Goal: Task Accomplishment & Management: Use online tool/utility

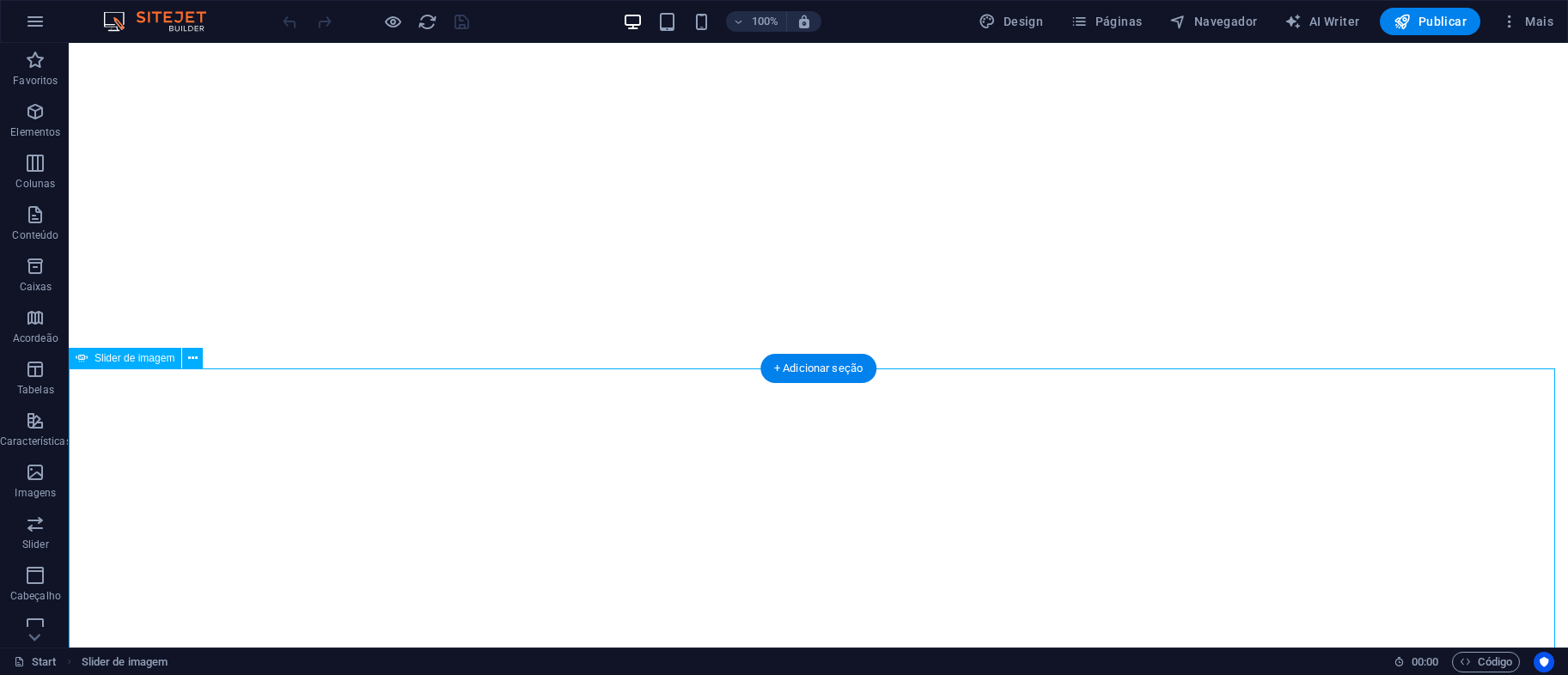
select select "px"
select select "ms"
select select "s"
select select "progressive"
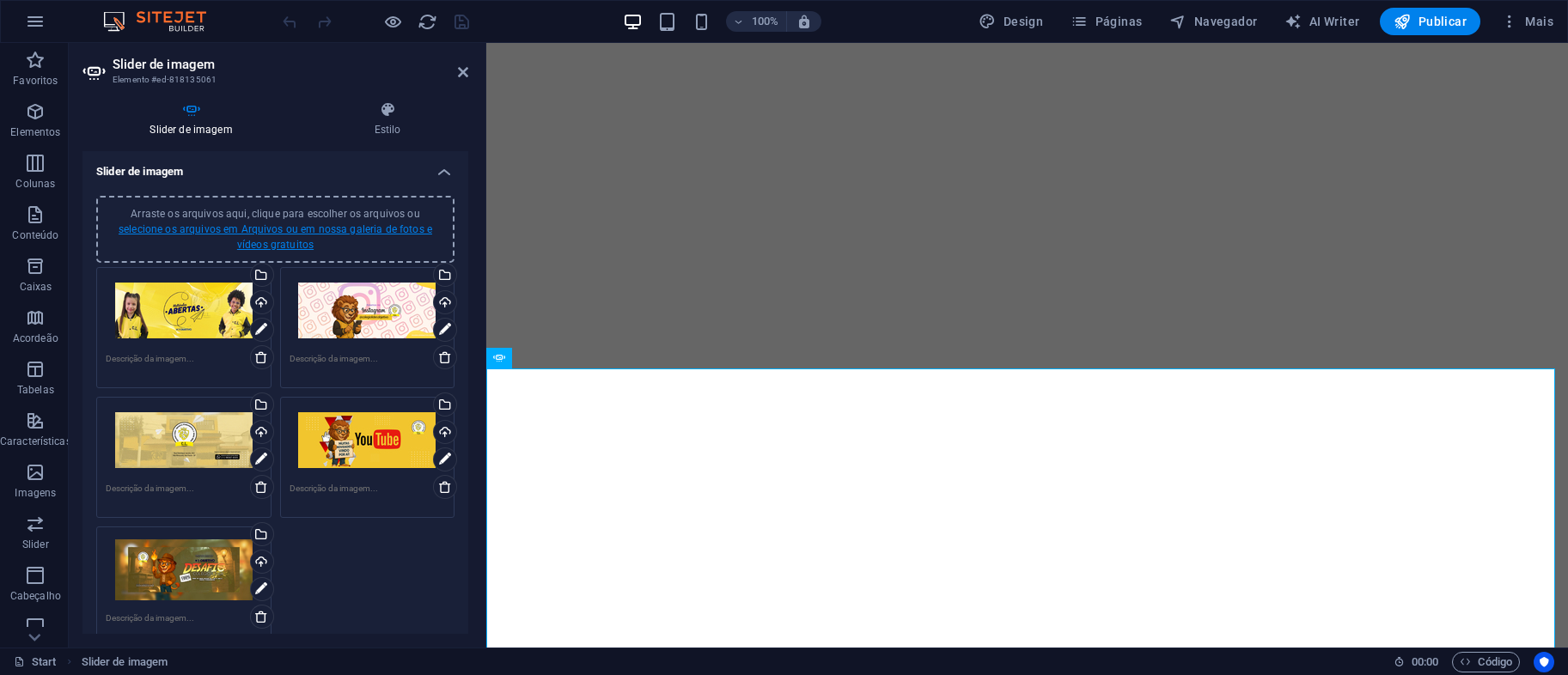
click at [340, 231] on link "selecione os arquivos em Arquivos ou em nossa galeria de fotos e vídeos gratuit…" at bounding box center [275, 237] width 314 height 28
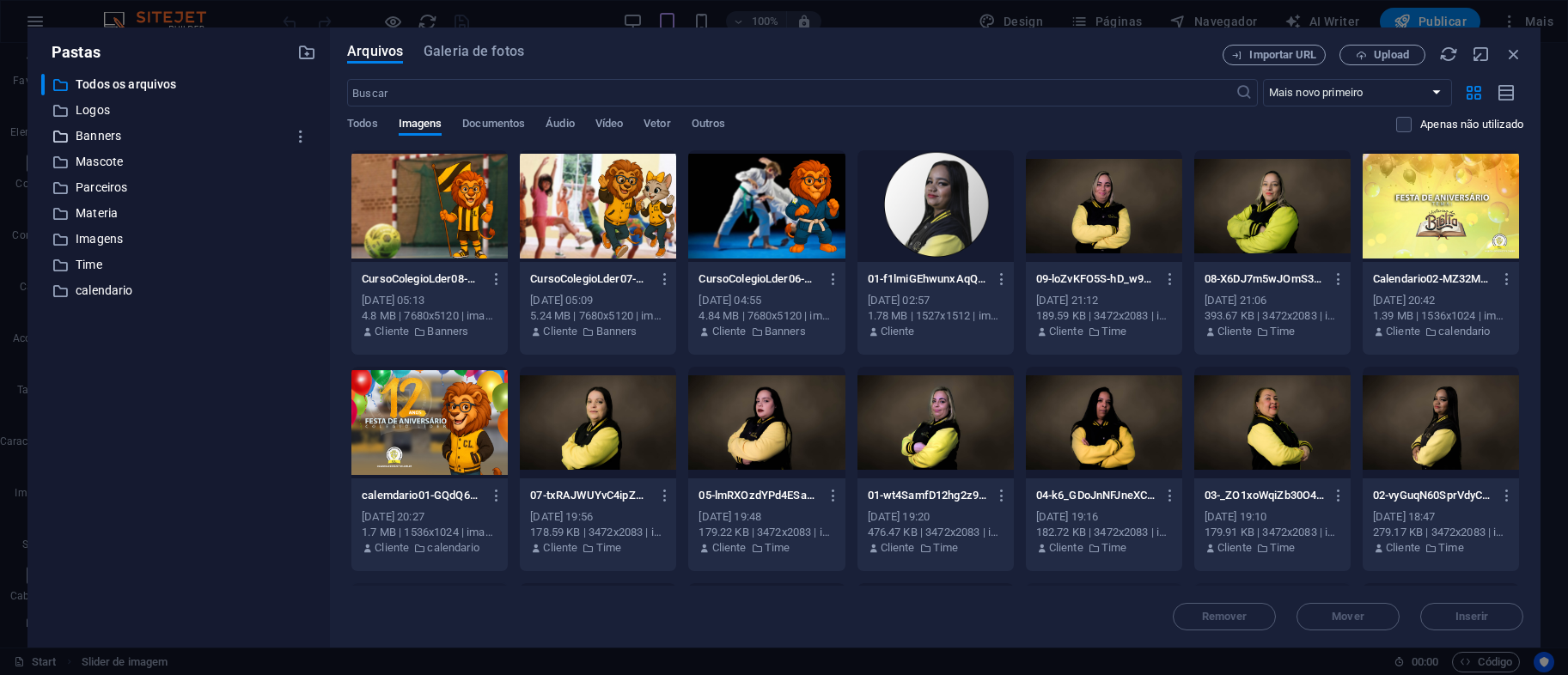
click at [127, 135] on p "Banners" at bounding box center [180, 136] width 209 height 19
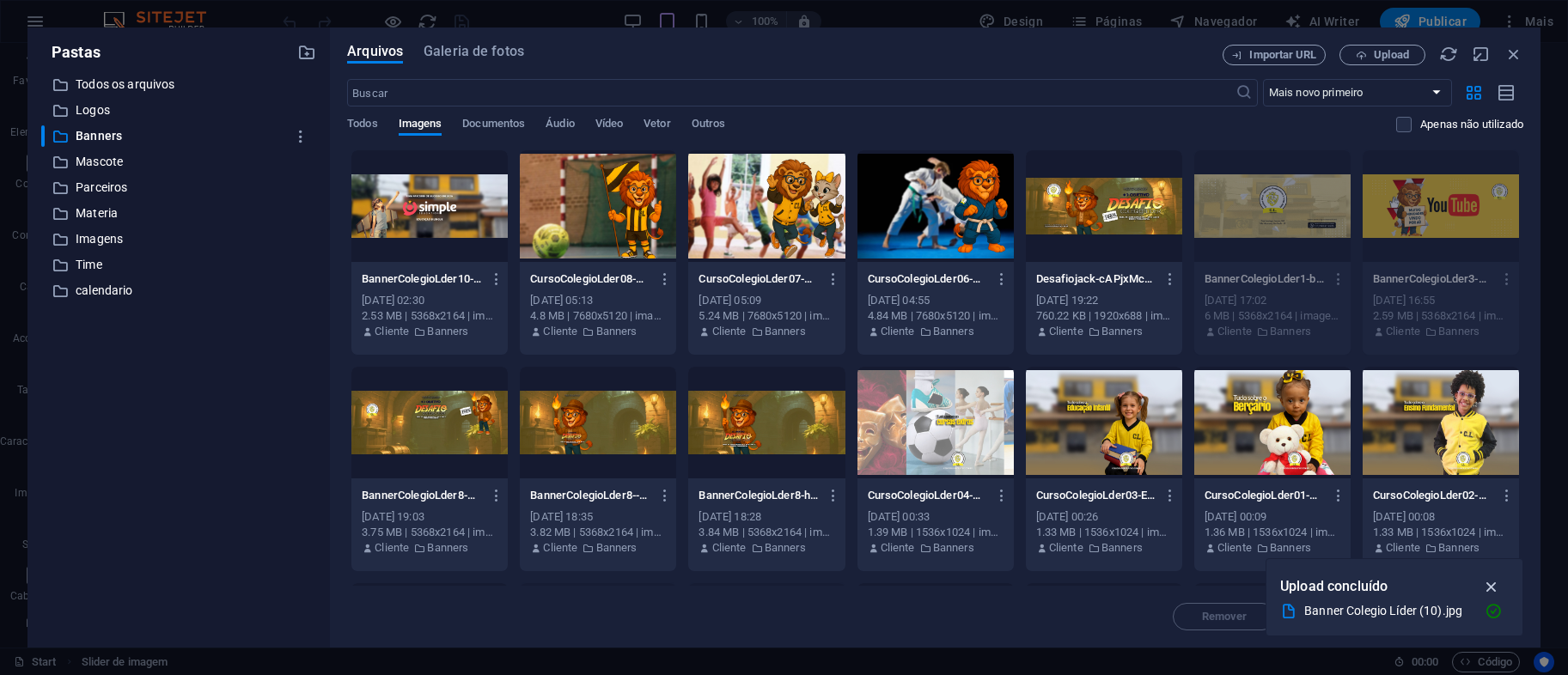
click at [1499, 589] on icon "button" at bounding box center [1491, 586] width 19 height 18
click at [496, 204] on div at bounding box center [429, 206] width 156 height 112
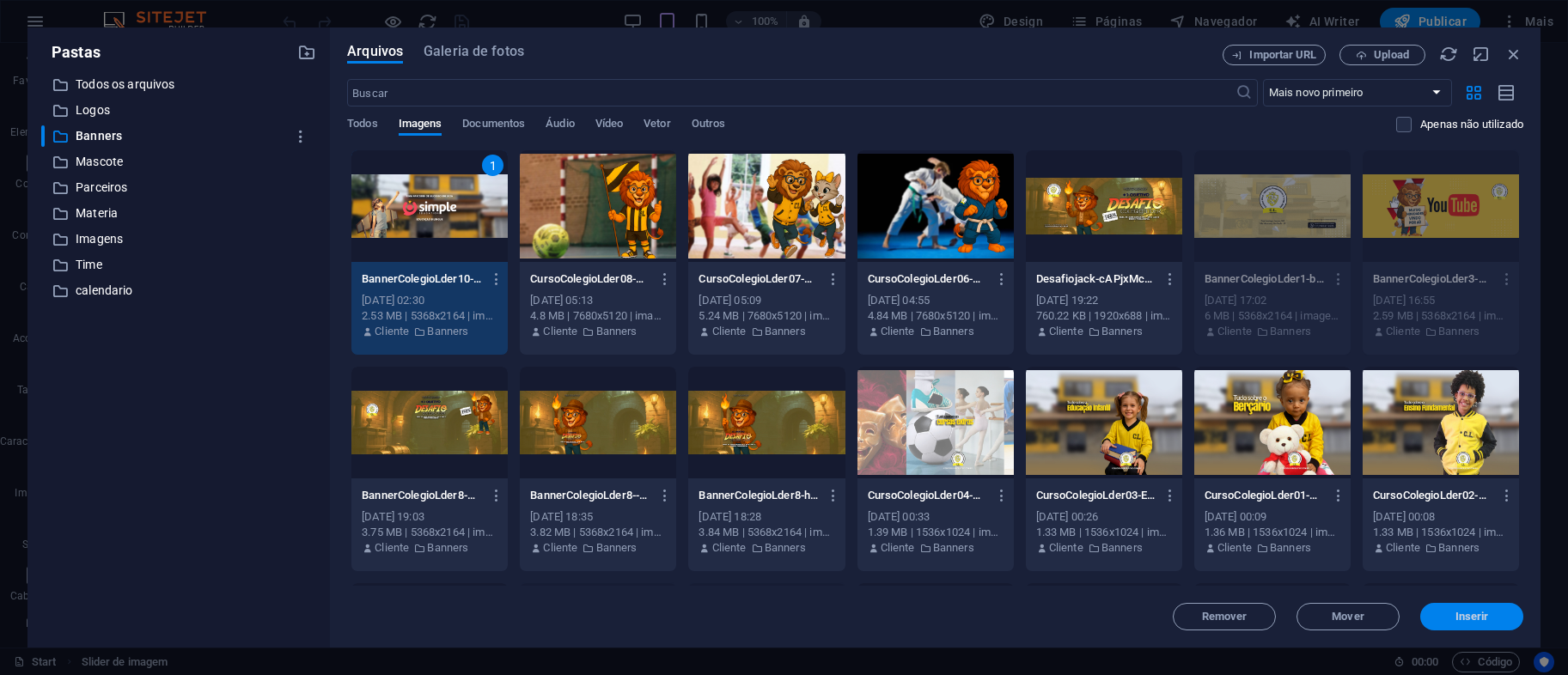
click at [1472, 627] on button "Inserir" at bounding box center [1472, 617] width 103 height 28
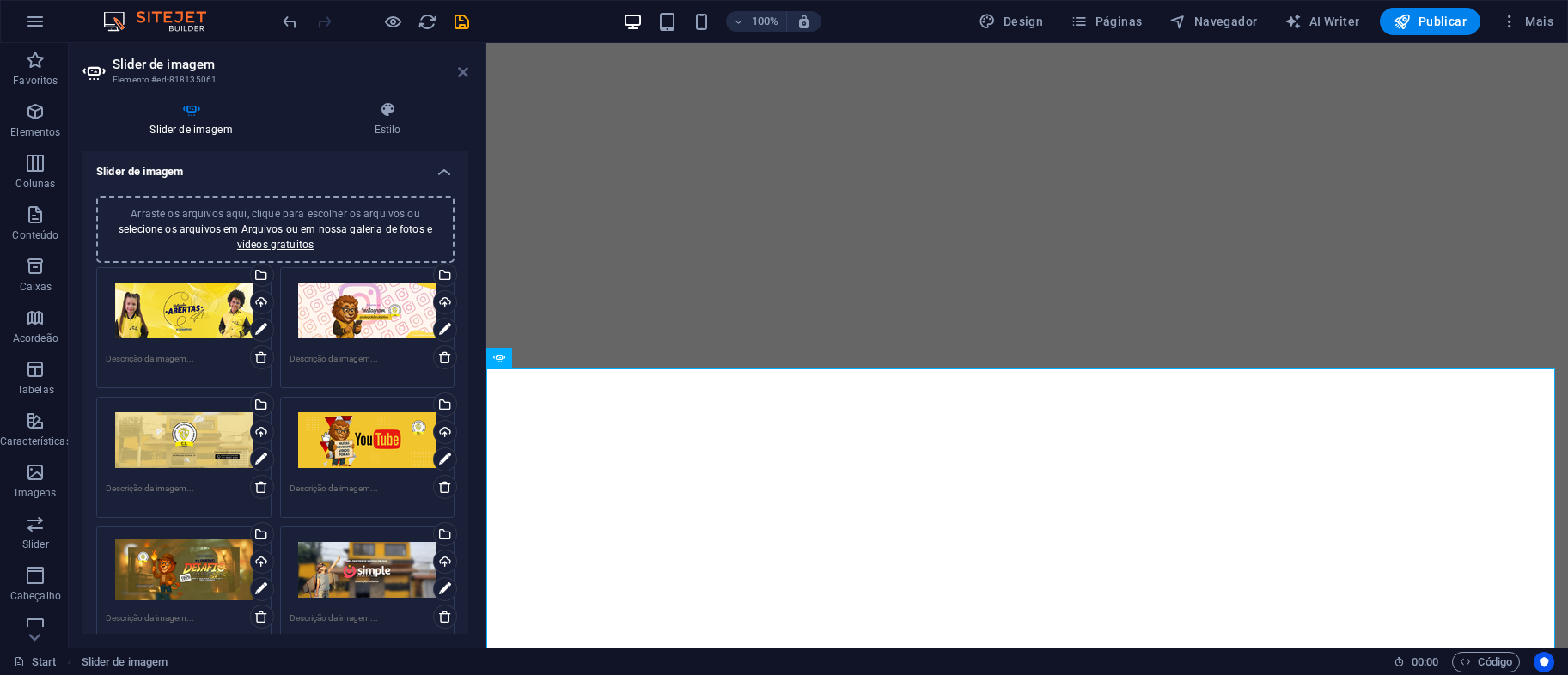
click at [467, 71] on icon at bounding box center [463, 72] width 10 height 14
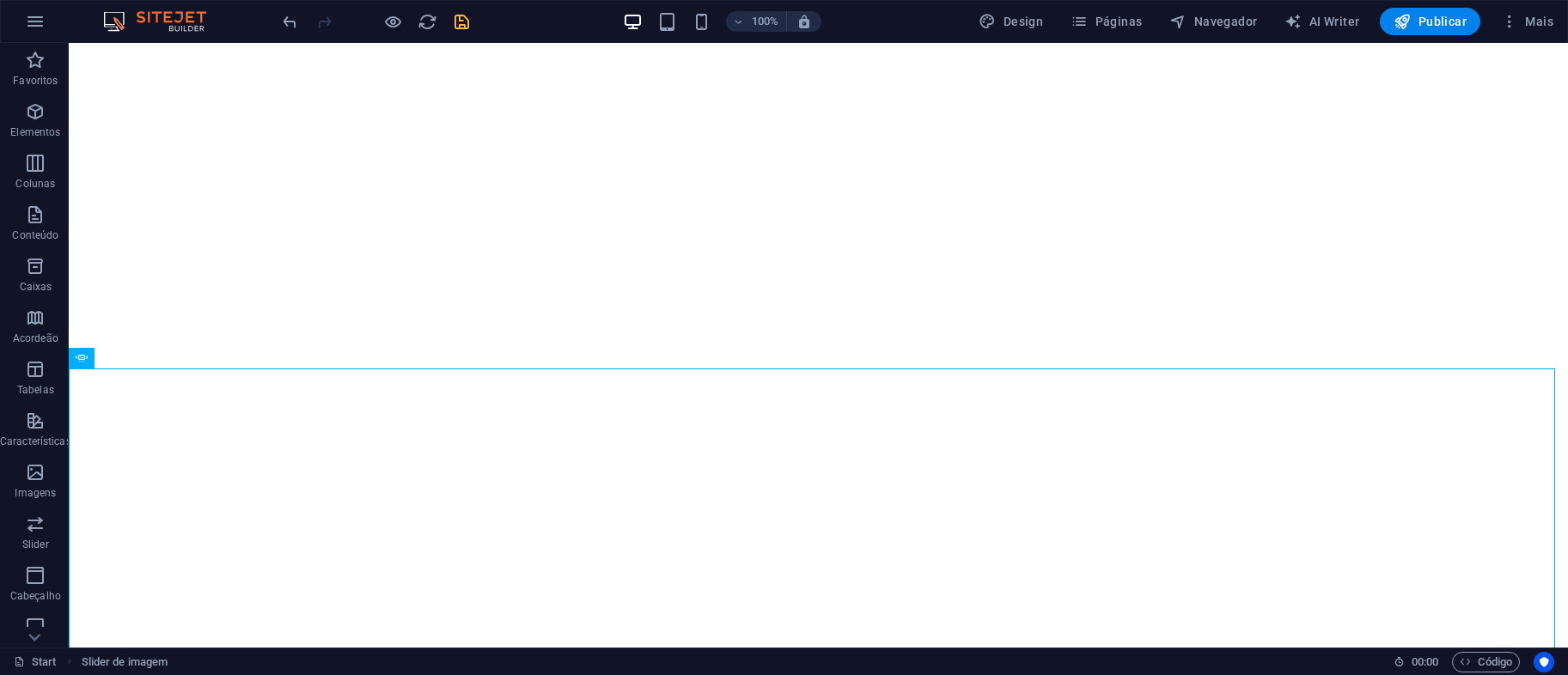
click at [463, 23] on icon "save" at bounding box center [461, 21] width 19 height 19
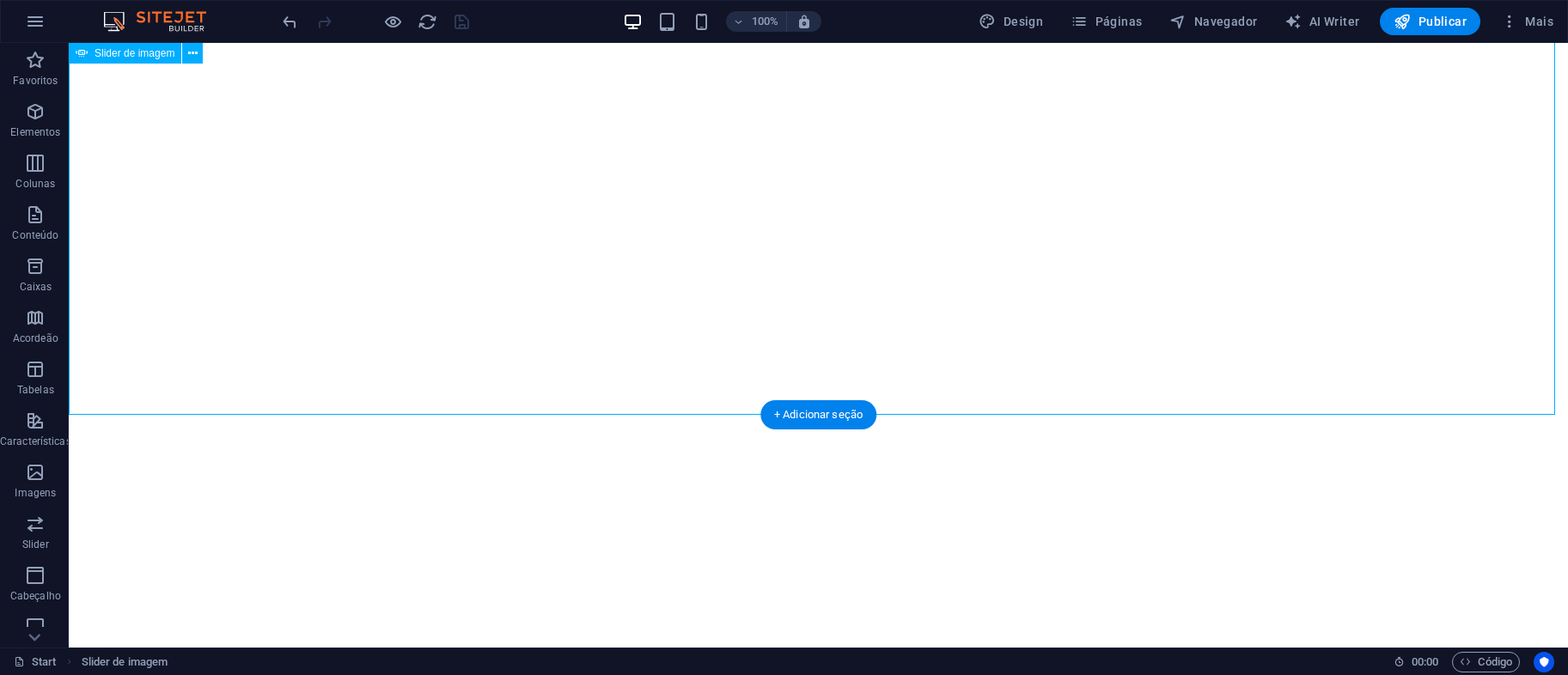
select select "px"
select select "ms"
select select "s"
select select "progressive"
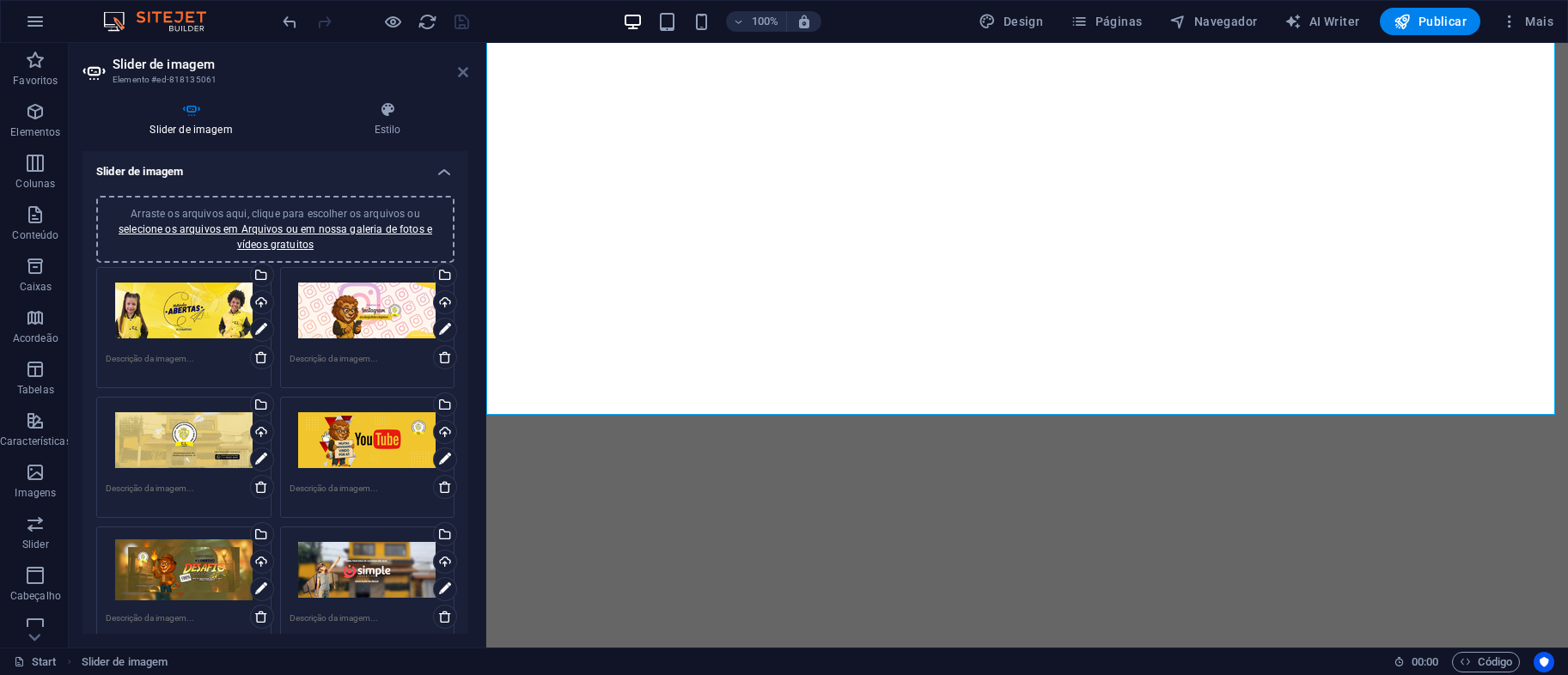
click at [464, 77] on icon at bounding box center [463, 72] width 10 height 14
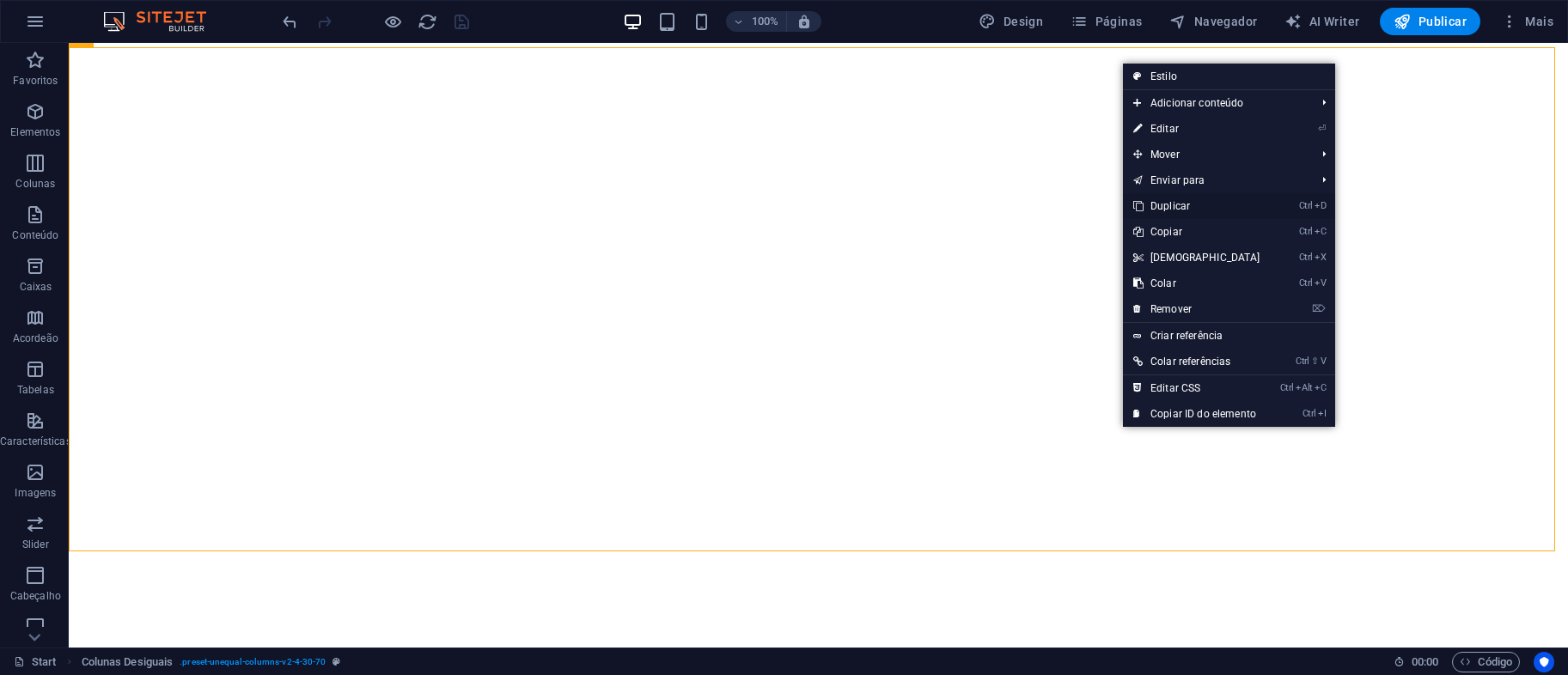
click at [1184, 206] on link "Ctrl D Duplicar" at bounding box center [1197, 206] width 148 height 26
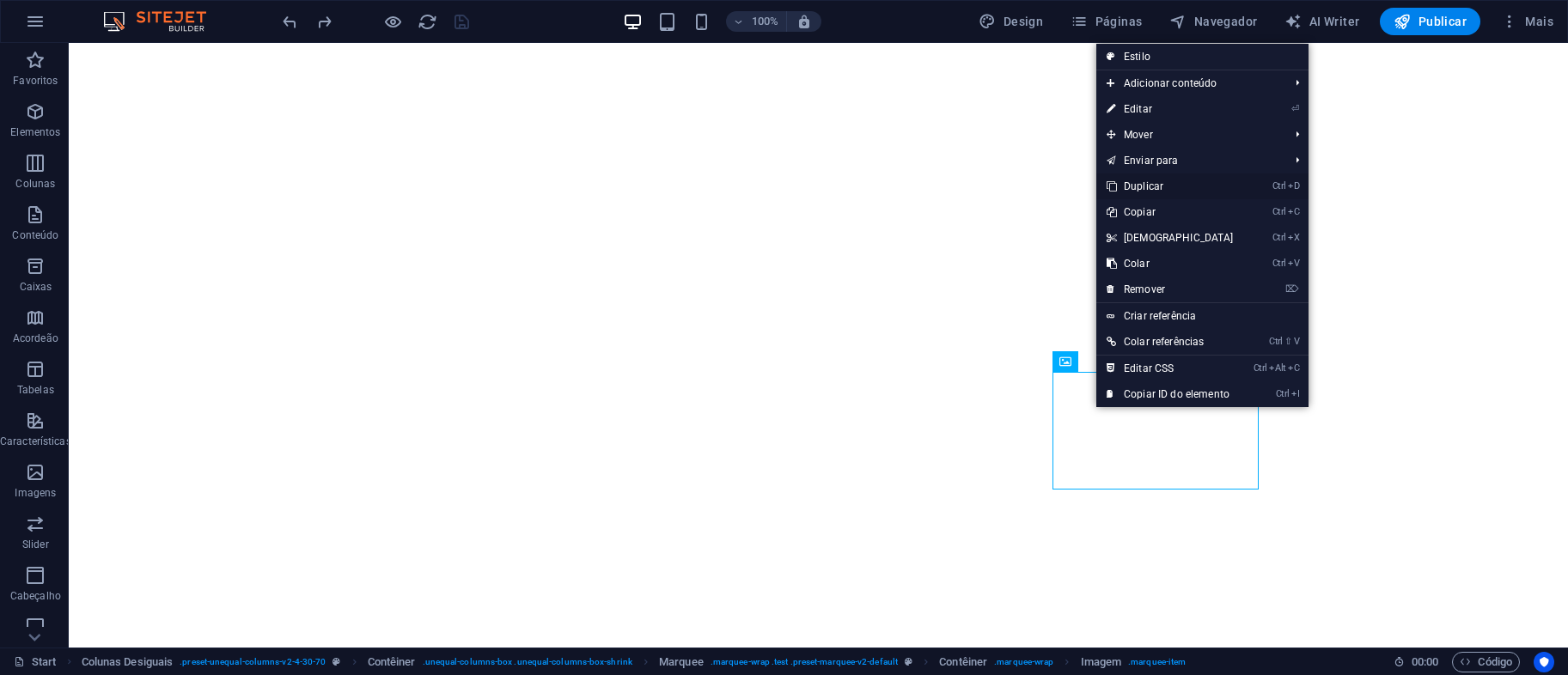
click at [1161, 185] on link "Ctrl D Duplicar" at bounding box center [1170, 187] width 148 height 26
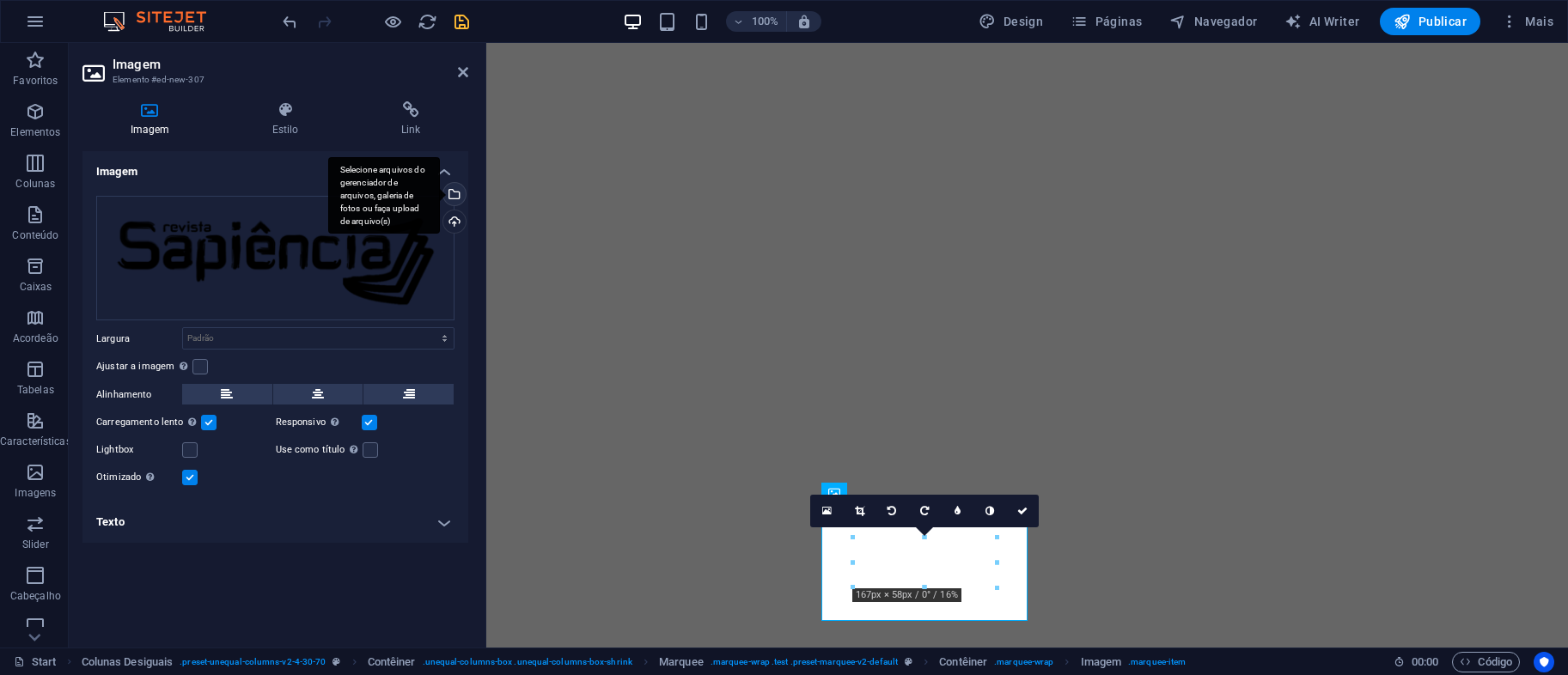
click at [450, 204] on div "Selecione arquivos do gerenciador de arquivos, galeria de fotos ou faça upload …" at bounding box center [452, 196] width 26 height 26
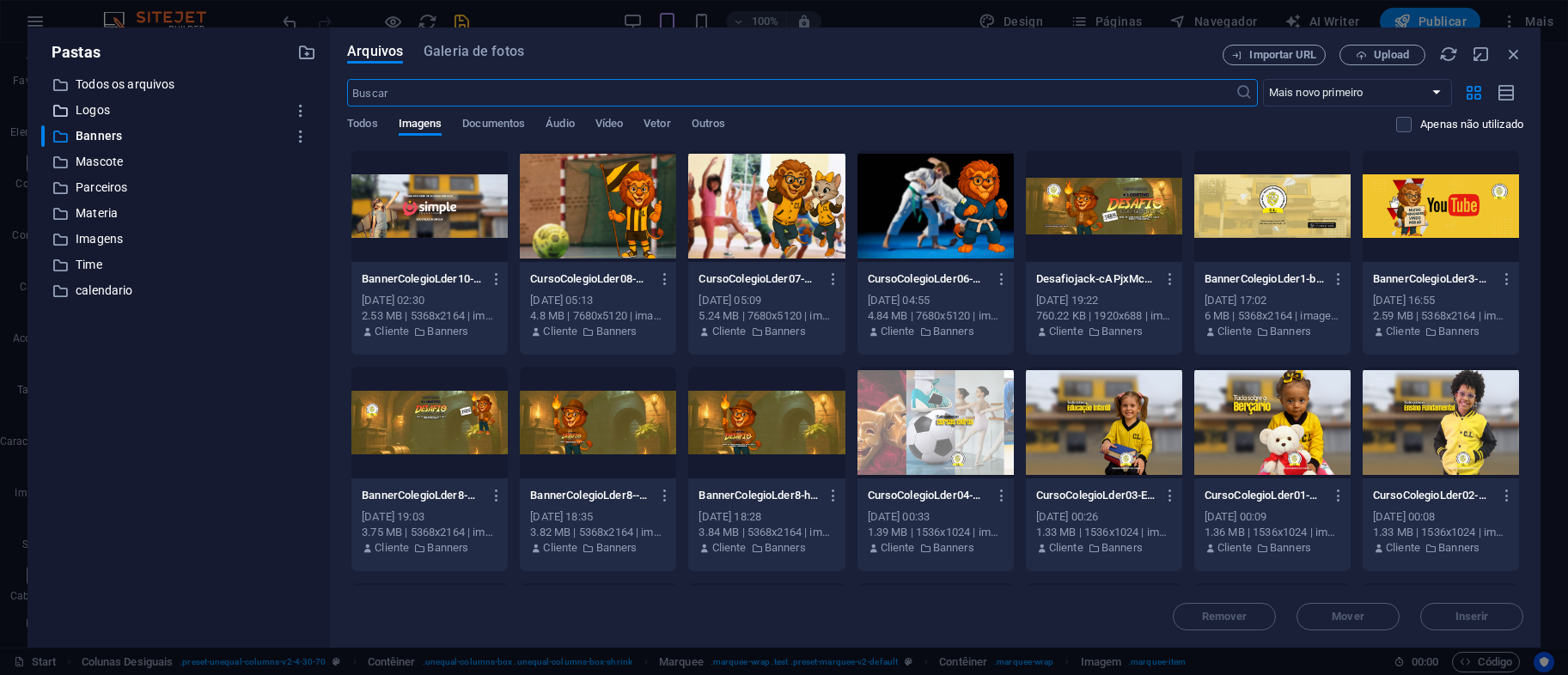
click at [120, 108] on p "Logos" at bounding box center [180, 110] width 209 height 19
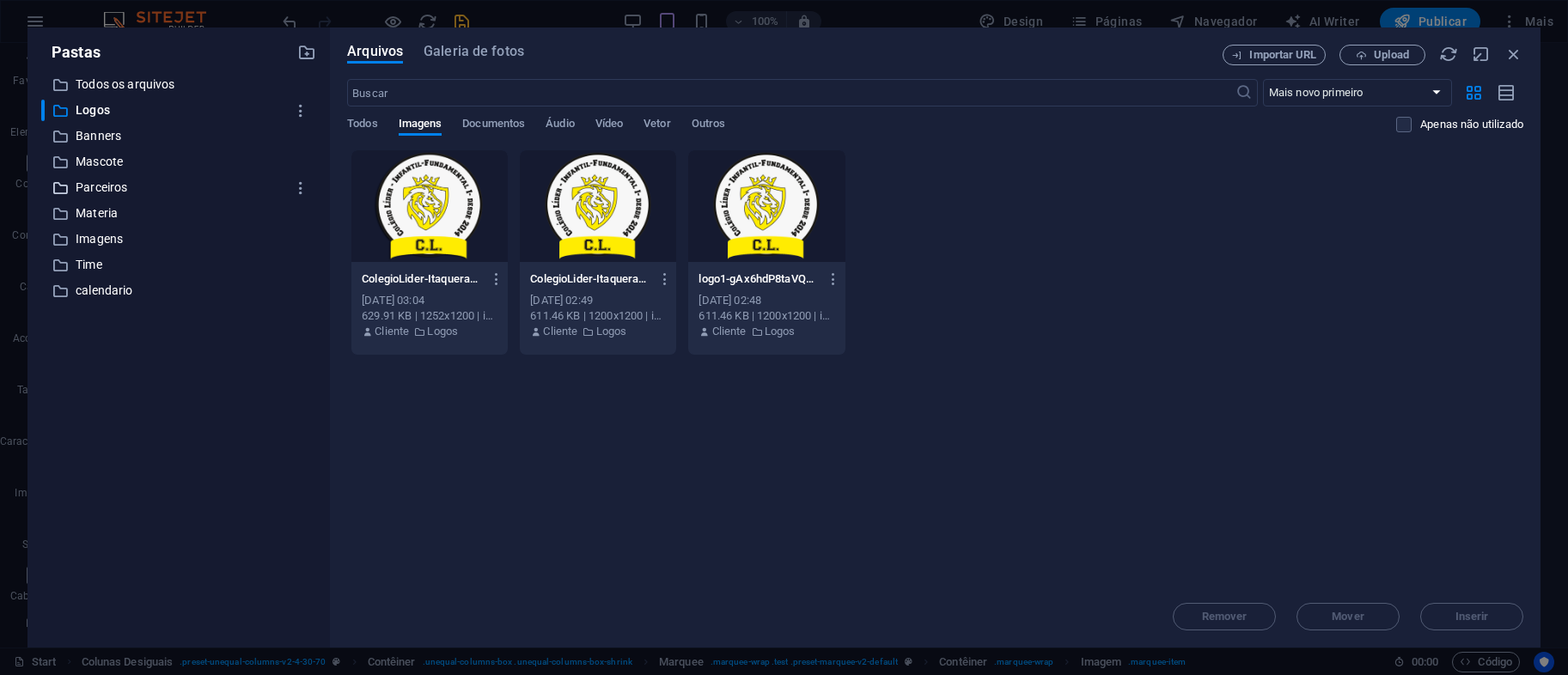
click at [132, 179] on p "Parceiros" at bounding box center [180, 187] width 209 height 19
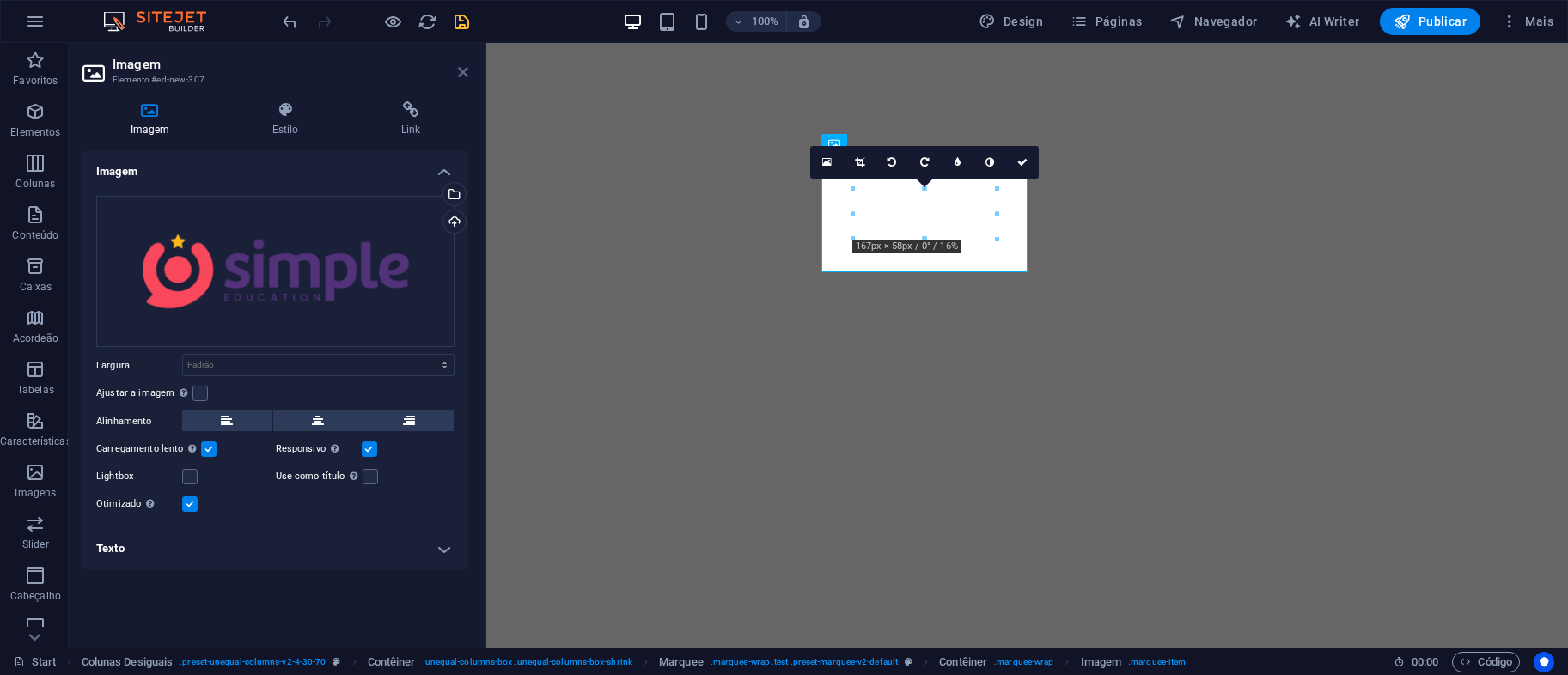
click at [463, 68] on icon at bounding box center [463, 72] width 10 height 14
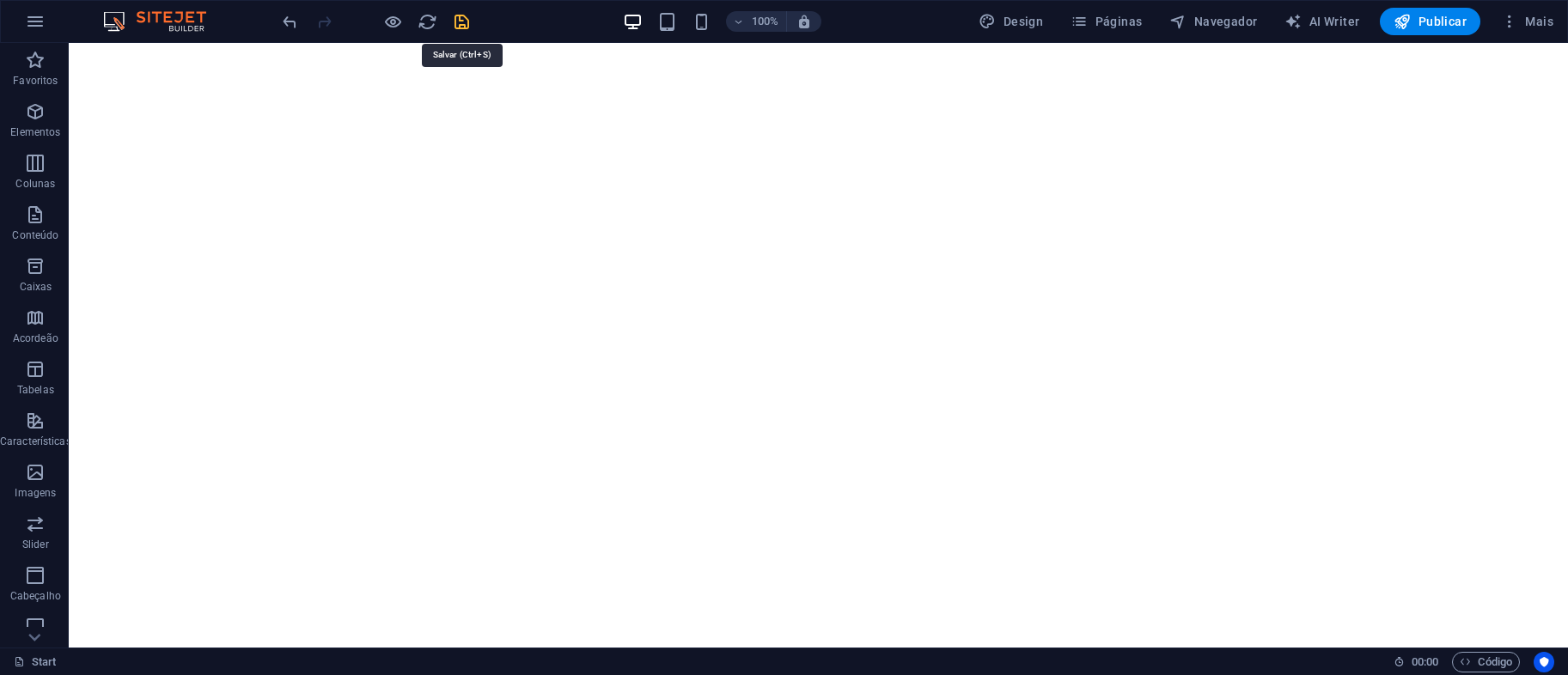
click at [457, 18] on icon "save" at bounding box center [461, 21] width 19 height 19
